Goal: Navigation & Orientation: Find specific page/section

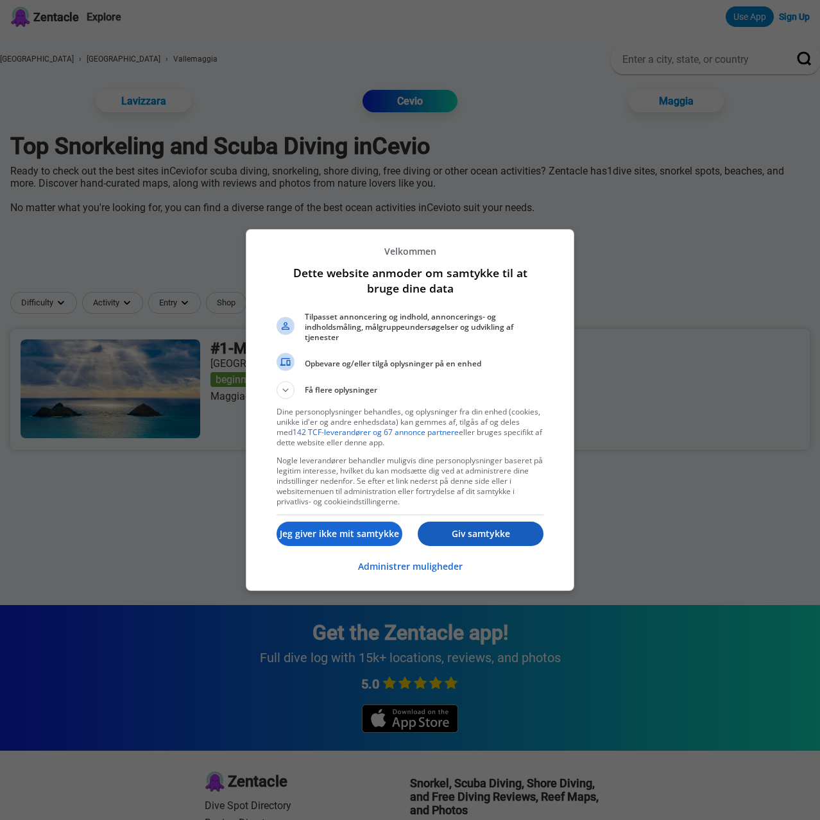
click at [498, 541] on button "Giv samtykke" at bounding box center [481, 533] width 126 height 24
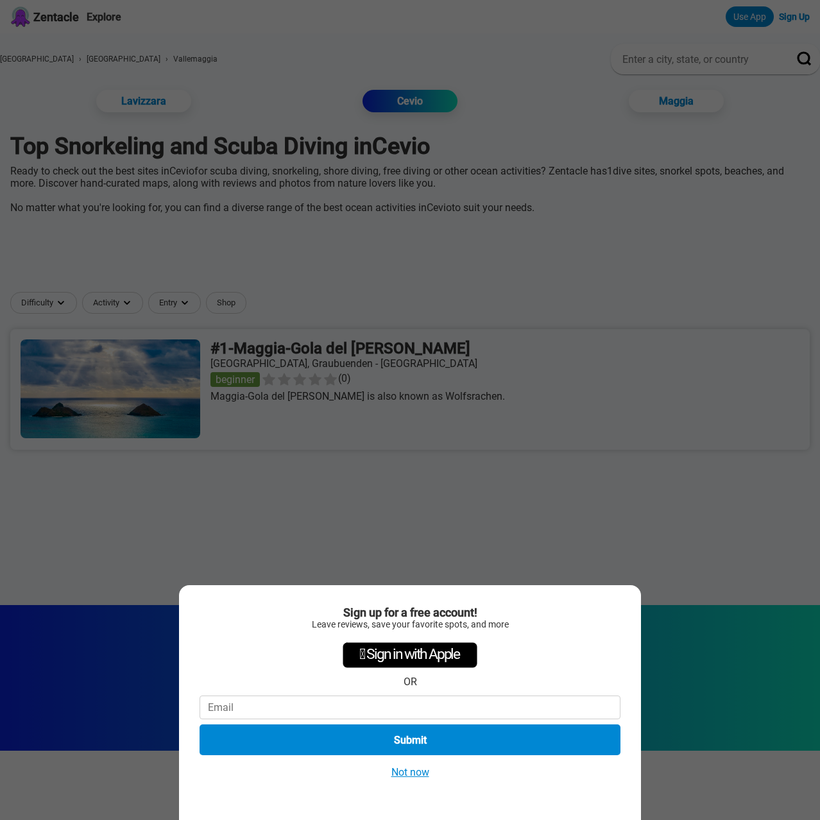
click at [423, 366] on div "Sign up for a free account! Leave reviews, save your favorite spots, and more …" at bounding box center [410, 410] width 820 height 820
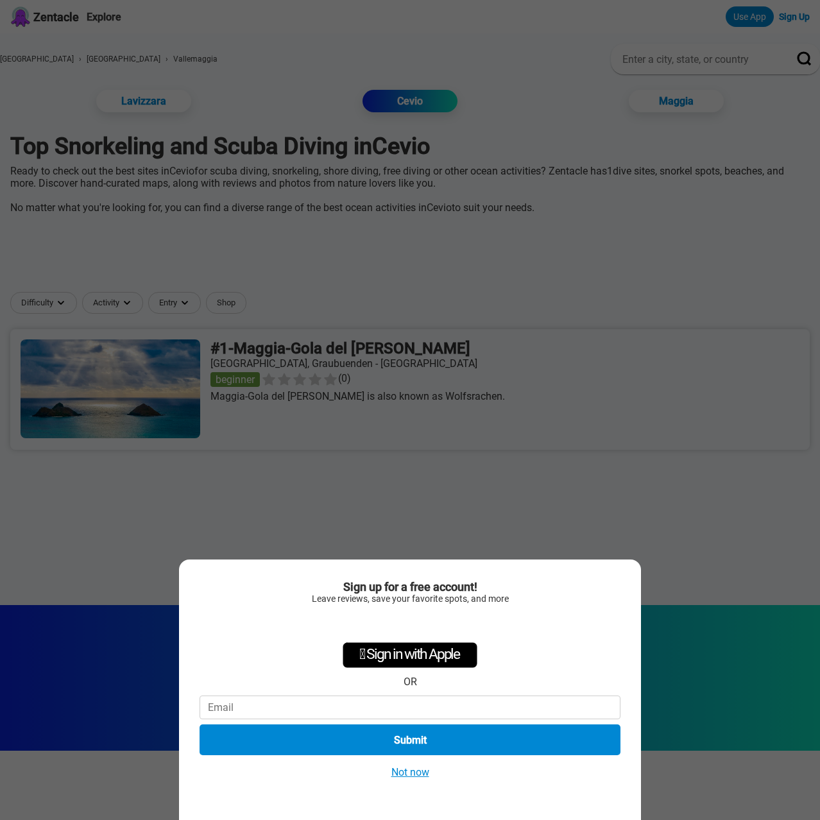
drag, startPoint x: 637, startPoint y: 482, endPoint x: 598, endPoint y: 457, distance: 46.4
click at [632, 478] on div "Sign up for a free account! Leave reviews, save your favorite spots, and more …" at bounding box center [410, 410] width 820 height 820
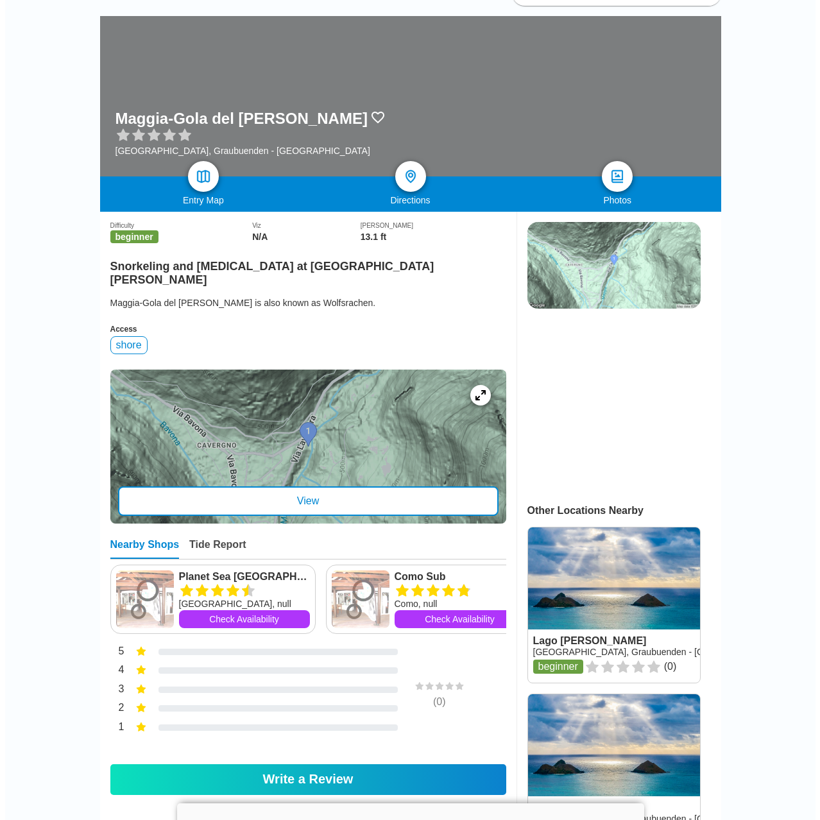
scroll to position [128, 0]
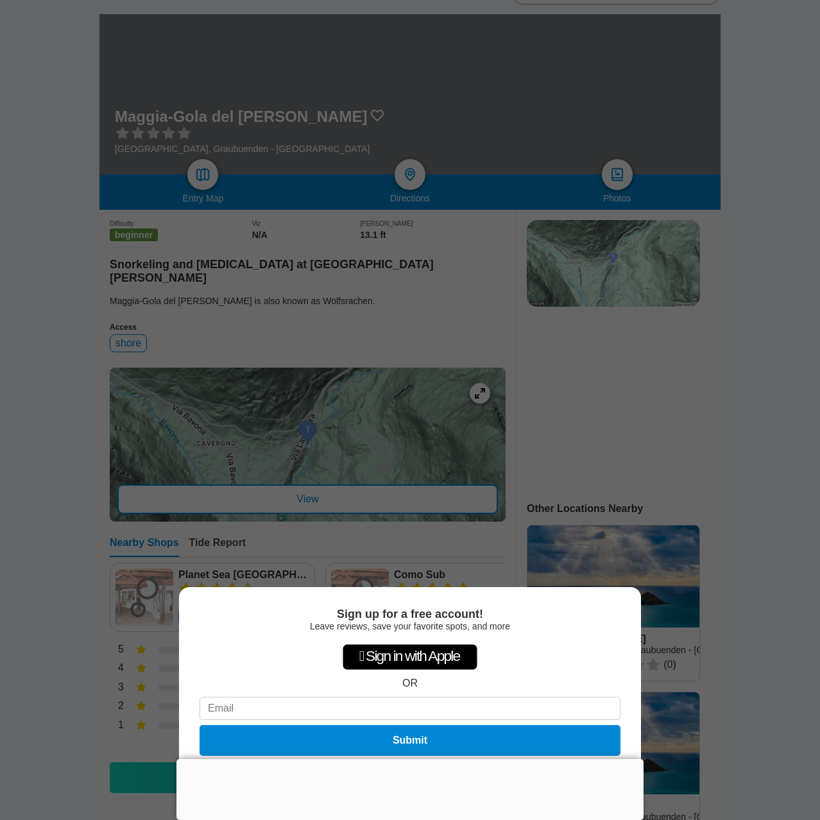
click at [439, 522] on div "Sign up for a free account! Leave reviews, save your favorite spots, and more …" at bounding box center [410, 410] width 820 height 820
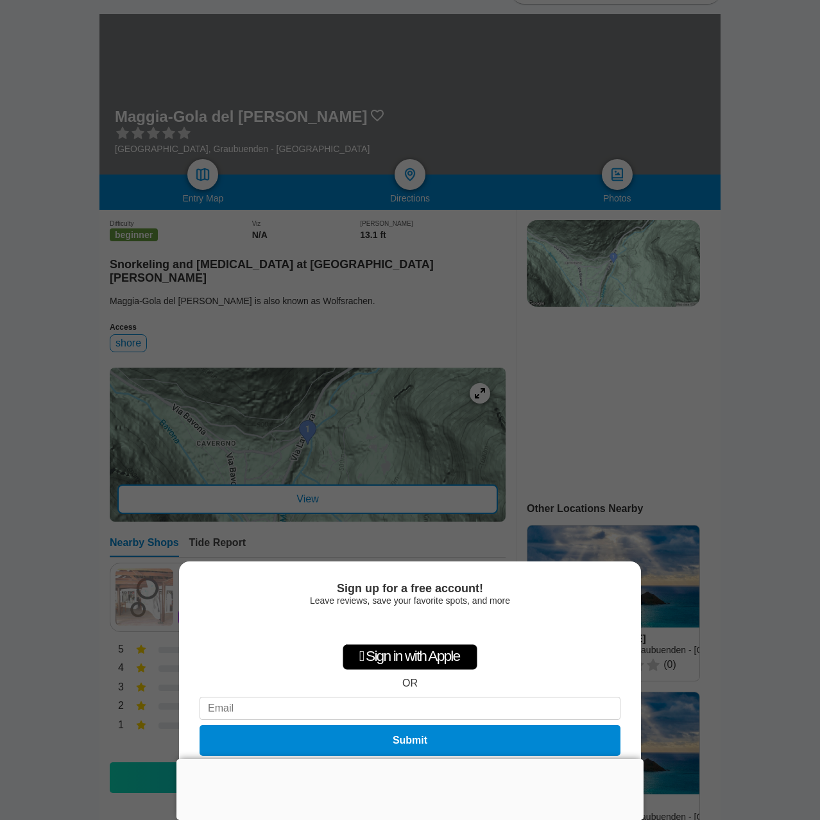
click at [500, 495] on div "Sign up for a free account! Leave reviews, save your favorite spots, and more …" at bounding box center [410, 410] width 820 height 820
click at [715, 607] on div "Sign up for a free account! Leave reviews, save your favorite spots, and more …" at bounding box center [410, 410] width 820 height 820
